Goal: Navigation & Orientation: Find specific page/section

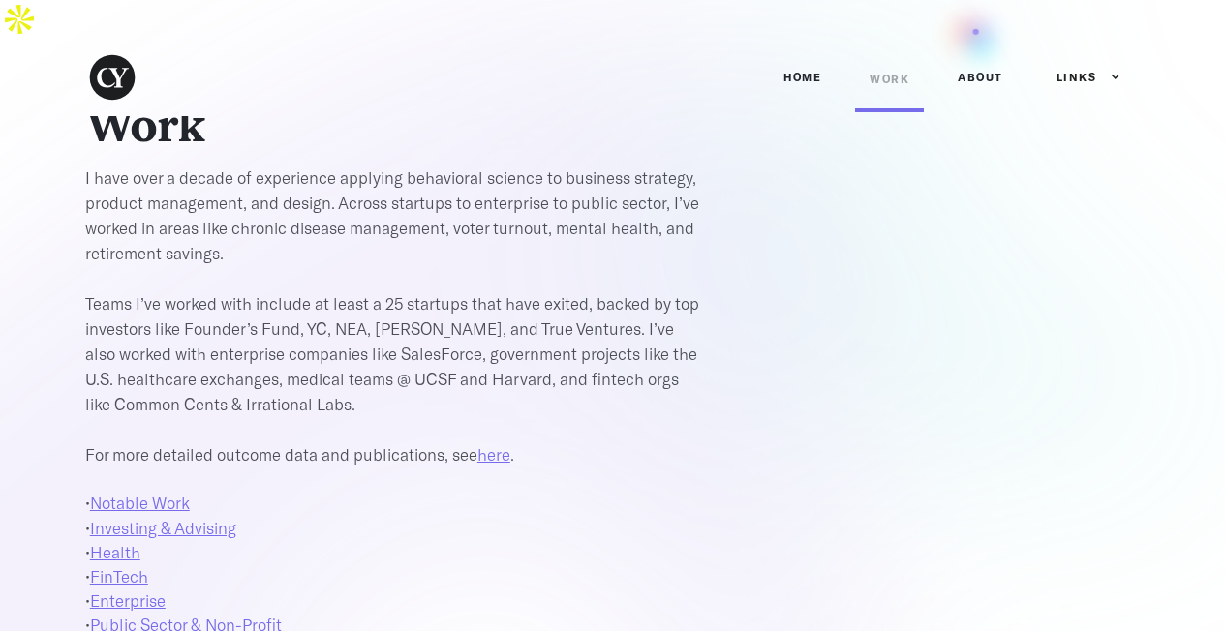
click at [978, 48] on link "ABOUT" at bounding box center [980, 77] width 75 height 58
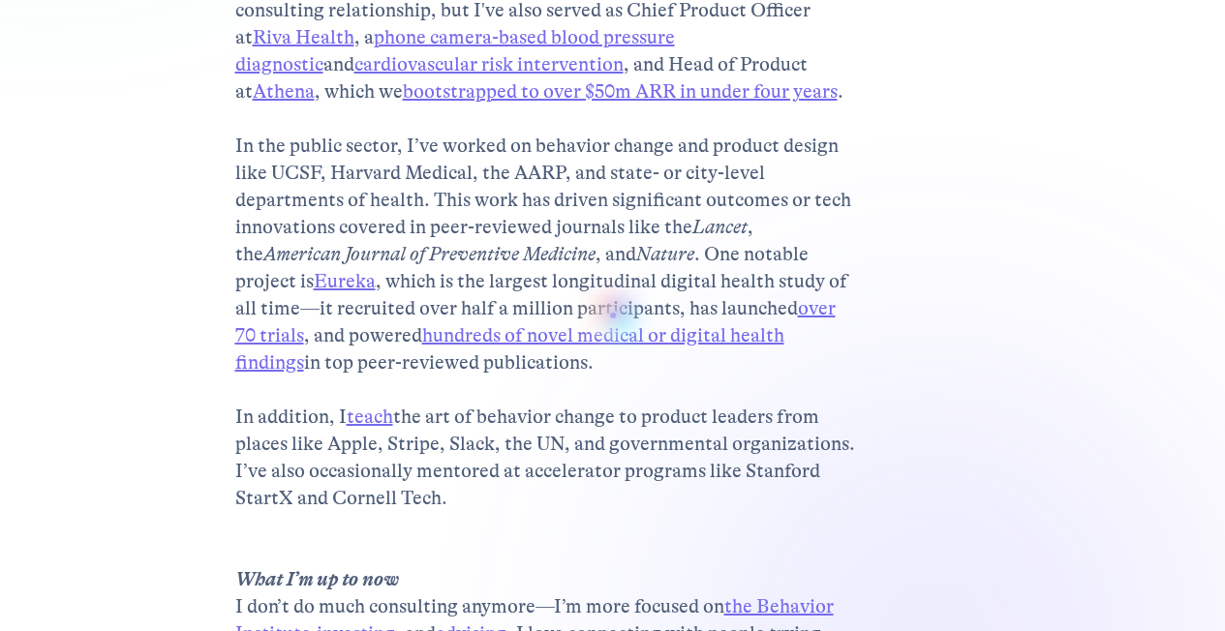
scroll to position [878, 0]
